Goal: Task Accomplishment & Management: Complete application form

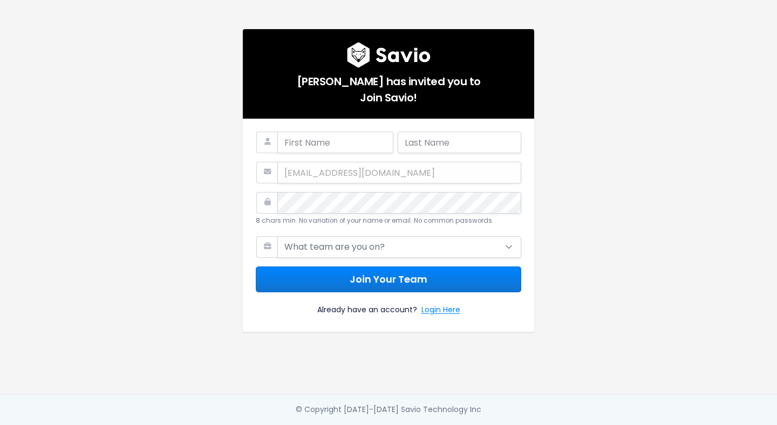
click at [183, 123] on div "Lisa Woods has invited you to Join Savio! kieron@paiger.co 8 chars min. No vari…" at bounding box center [388, 197] width 615 height 394
click at [294, 143] on input "text" at bounding box center [335, 143] width 116 height 22
type input "Kieron"
type input "Mayers"
click at [344, 173] on div "kieron@paiger.co" at bounding box center [388, 173] width 265 height 22
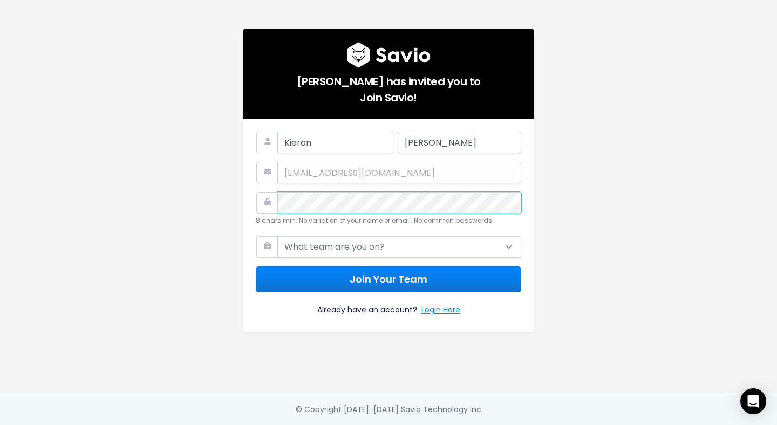
click at [503, 425] on com-1password-button at bounding box center [388, 425] width 777 height 0
click at [146, 272] on div "Lisa Woods has invited you to Join Savio! Kieron Mayers kieron@paiger.co 8 char…" at bounding box center [388, 197] width 615 height 394
click at [190, 277] on div "Lisa Woods has invited you to Join Savio! Kieron Mayers kieron@paiger.co 8 char…" at bounding box center [388, 197] width 615 height 394
click at [508, 425] on com-1password-button at bounding box center [388, 425] width 777 height 0
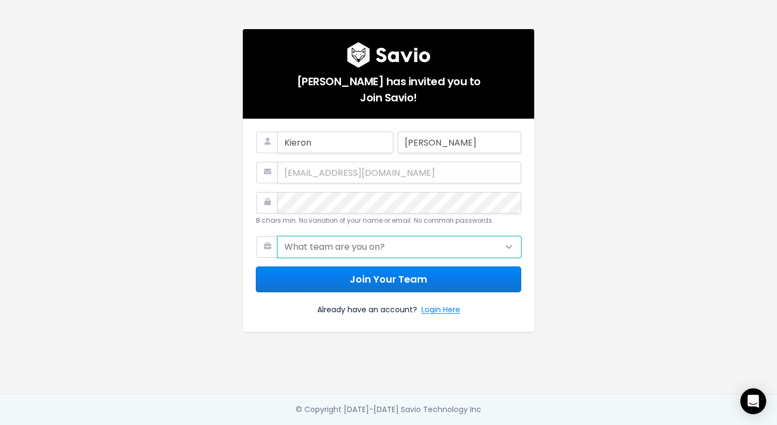
click at [391, 240] on select "What team are you on? Support Product Sales Customer Success Marketing Other" at bounding box center [399, 247] width 244 height 22
select select "MARKETING"
click at [277, 236] on select "What team are you on? Support Product Sales Customer Success Marketing Other" at bounding box center [399, 247] width 244 height 22
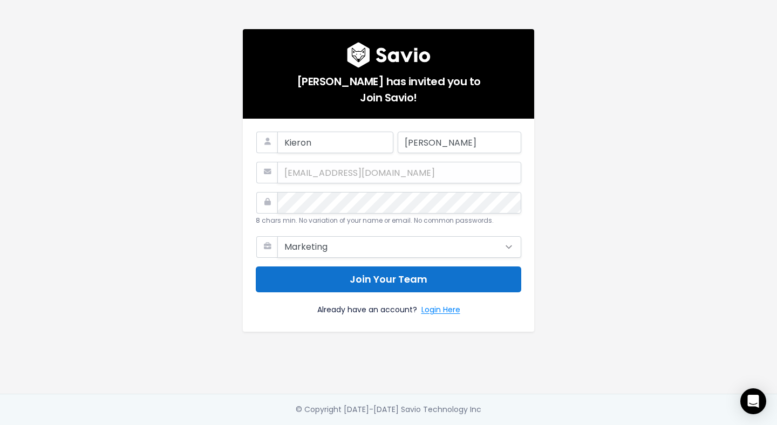
click at [388, 282] on button "Join Your Team" at bounding box center [388, 280] width 265 height 26
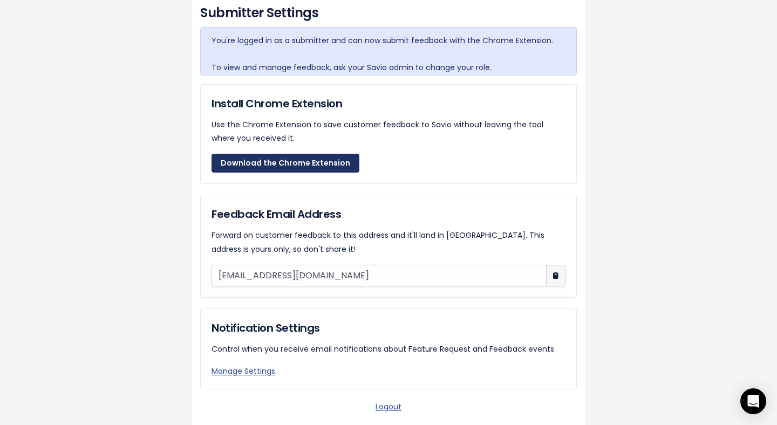
scroll to position [63, 0]
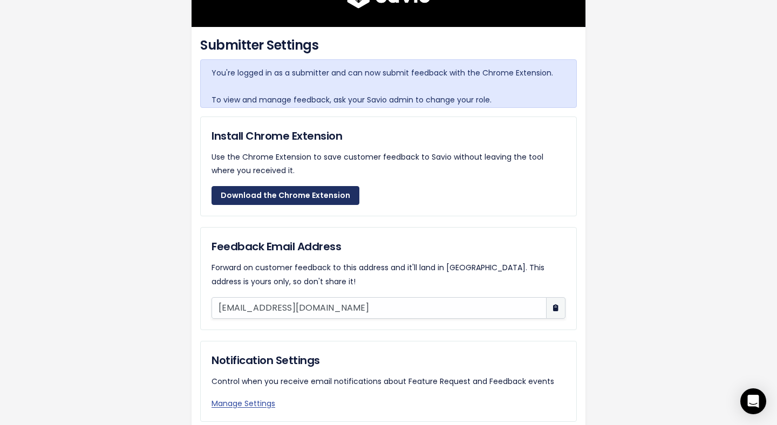
click at [269, 188] on link "Download the Chrome Extension" at bounding box center [285, 195] width 148 height 19
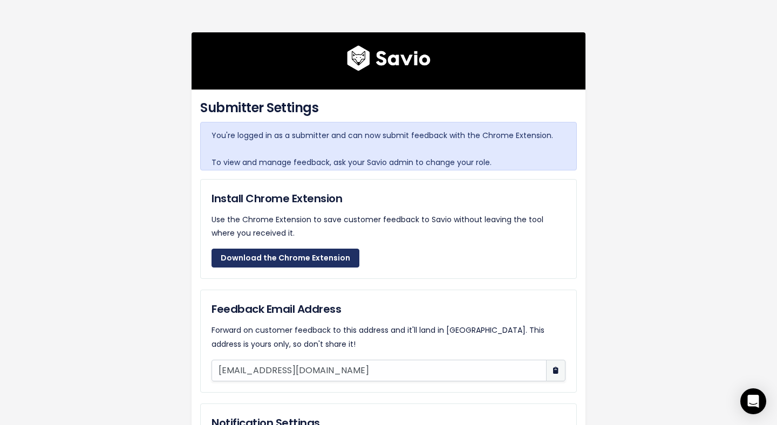
scroll to position [167, 0]
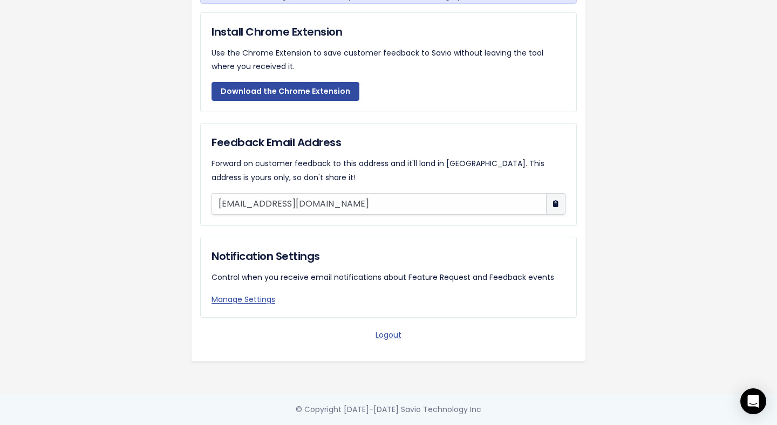
click at [176, 93] on div "Submitter Settings You're logged in as a submitter and can now submit feedback …" at bounding box center [388, 113] width 615 height 561
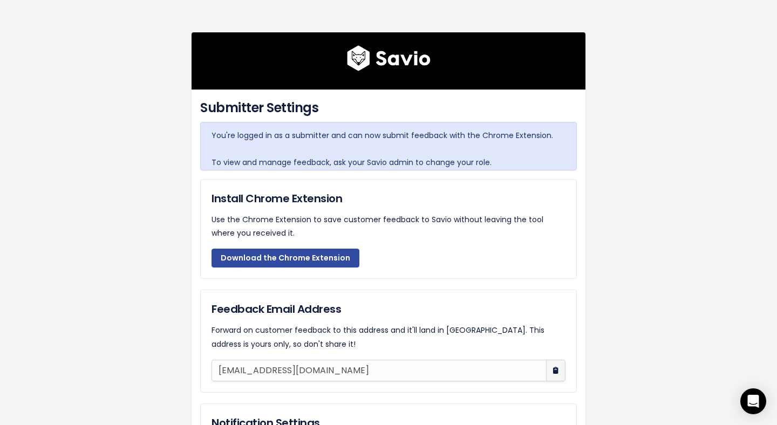
click at [388, 63] on img at bounding box center [389, 58] width 84 height 26
click at [367, 63] on img at bounding box center [389, 58] width 84 height 26
